Goal: Task Accomplishment & Management: Manage account settings

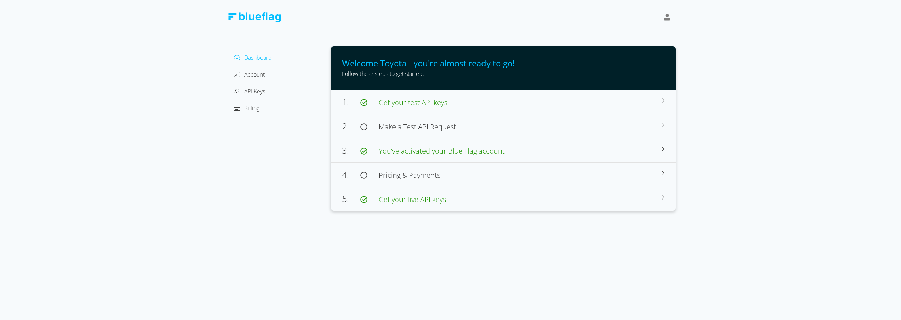
click at [666, 17] on icon at bounding box center [667, 17] width 6 height 7
click at [650, 35] on div "Toyota" at bounding box center [634, 35] width 59 height 8
click at [616, 37] on div "Toyota" at bounding box center [634, 35] width 59 height 8
click at [257, 78] on span "Account" at bounding box center [254, 75] width 20 height 8
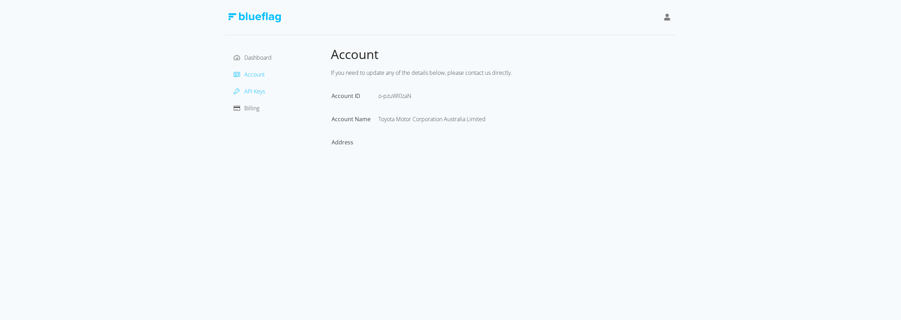
click at [257, 91] on span "API Keys" at bounding box center [254, 92] width 21 height 8
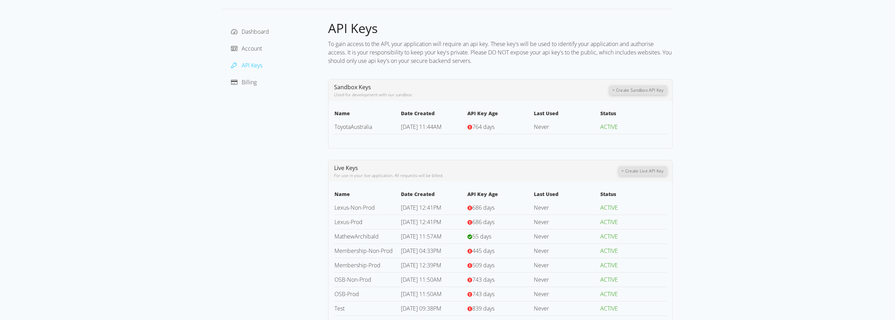
scroll to position [51, 0]
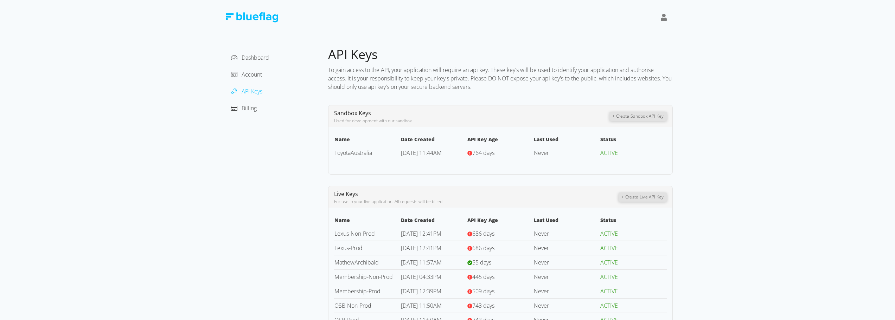
click at [708, 79] on div "Dashboard Account API Keys Billing API Keys To gain access to the API, your app…" at bounding box center [447, 185] width 895 height 371
